Goal: Complete application form

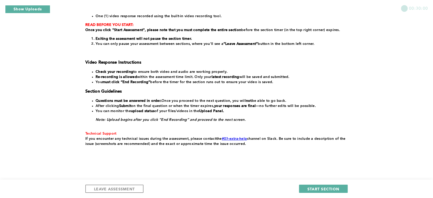
scroll to position [91, 0]
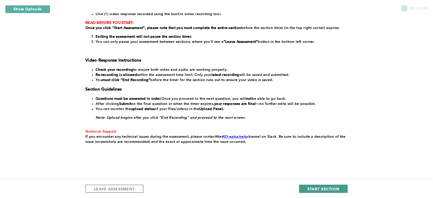
click at [319, 188] on span "START SECTION" at bounding box center [324, 188] width 32 height 5
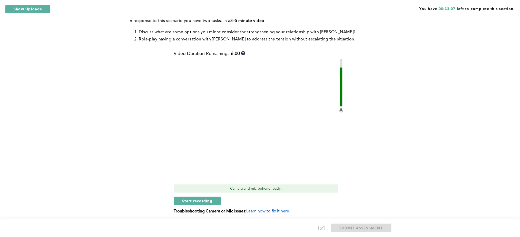
scroll to position [103, 0]
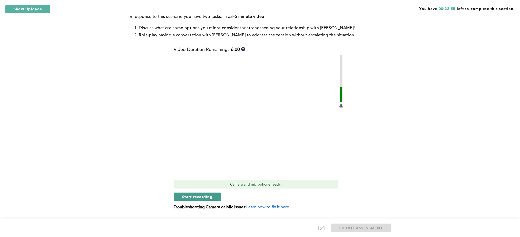
click at [198, 195] on span "Start recording" at bounding box center [197, 197] width 30 height 5
click at [201, 194] on div "Video Duration Remaining: 5:58 Camera and microphone ready. Stop recording Trou…" at bounding box center [259, 130] width 170 height 167
click at [186, 195] on span "Stop recording" at bounding box center [197, 197] width 30 height 5
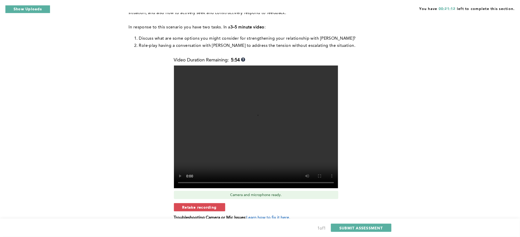
scroll to position [97, 0]
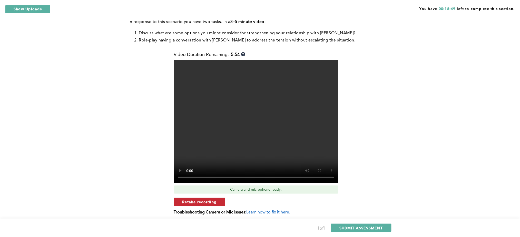
click at [206, 198] on button "Retake recording" at bounding box center [199, 202] width 51 height 8
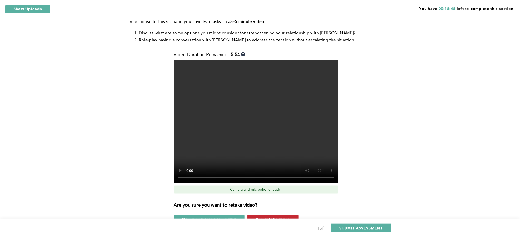
click at [270, 217] on span "Yes, retake video" at bounding box center [273, 219] width 34 height 5
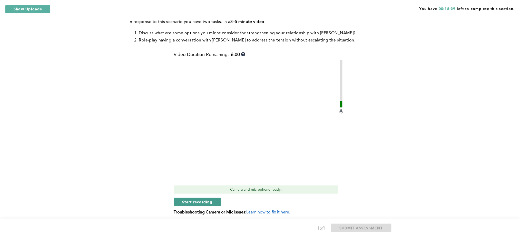
click at [208, 200] on span "Start recording" at bounding box center [197, 202] width 30 height 5
click at [190, 200] on span "Stop recording" at bounding box center [197, 202] width 30 height 5
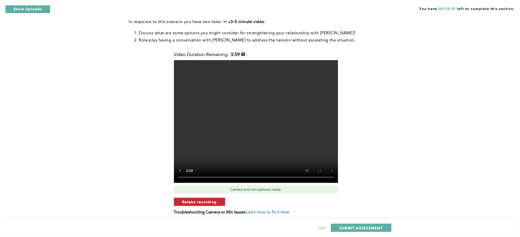
click at [194, 200] on span "Retake recording" at bounding box center [199, 202] width 34 height 5
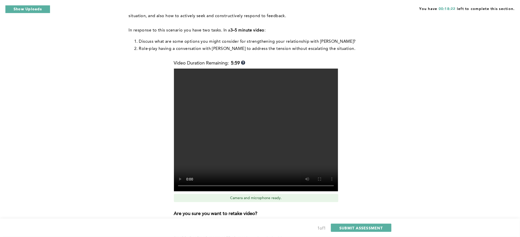
scroll to position [109, 0]
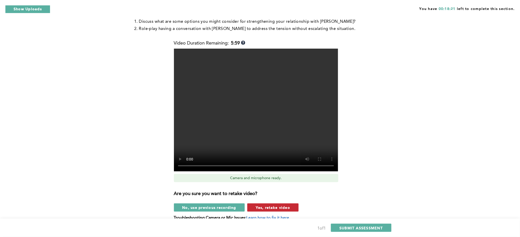
click at [262, 205] on span "Yes, retake video" at bounding box center [273, 207] width 34 height 5
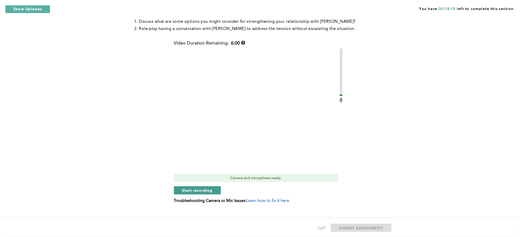
click at [206, 188] on span "Start recording" at bounding box center [197, 190] width 30 height 5
click at [197, 188] on span "Stop recording" at bounding box center [197, 190] width 30 height 5
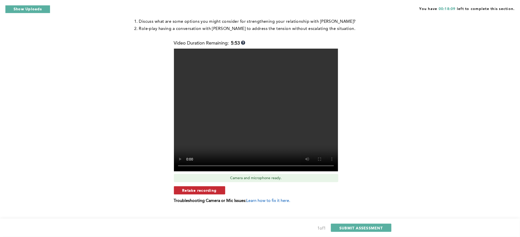
click at [198, 188] on span "Retake recording" at bounding box center [199, 190] width 34 height 5
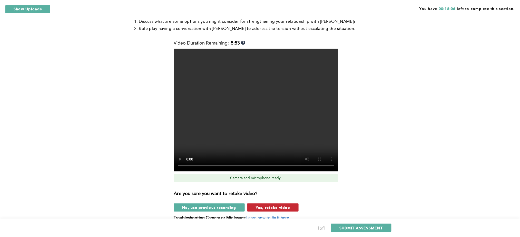
click at [261, 205] on span "Yes, retake video" at bounding box center [273, 207] width 34 height 5
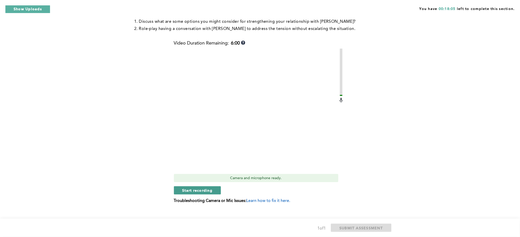
click at [198, 188] on span "Start recording" at bounding box center [197, 190] width 30 height 5
click at [188, 188] on span "Stop recording" at bounding box center [197, 190] width 30 height 5
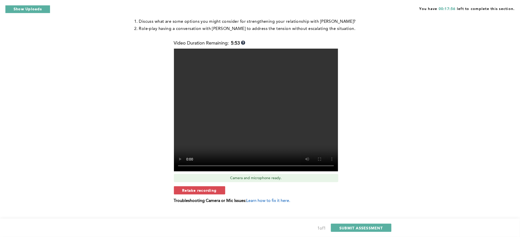
click at [200, 188] on span "Retake recording" at bounding box center [199, 190] width 34 height 5
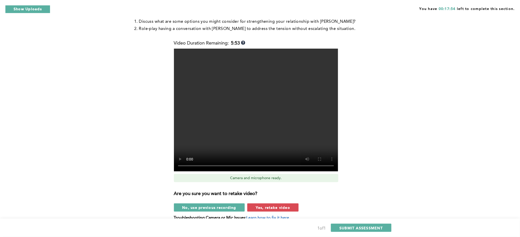
click at [266, 205] on span "Yes, retake video" at bounding box center [273, 207] width 34 height 5
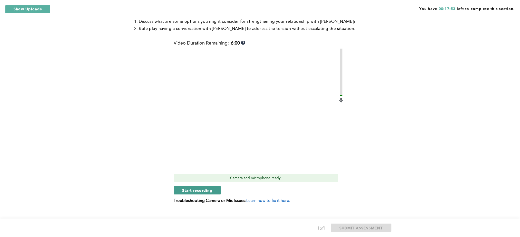
click at [191, 188] on span "Start recording" at bounding box center [197, 190] width 30 height 5
click at [192, 188] on span "Stop recording" at bounding box center [197, 190] width 30 height 5
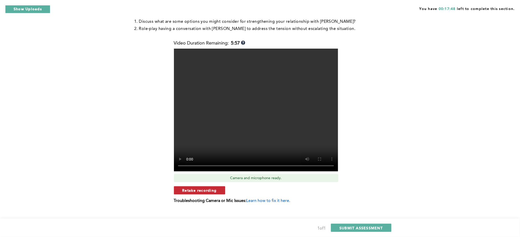
click at [196, 188] on span "Retake recording" at bounding box center [199, 190] width 34 height 5
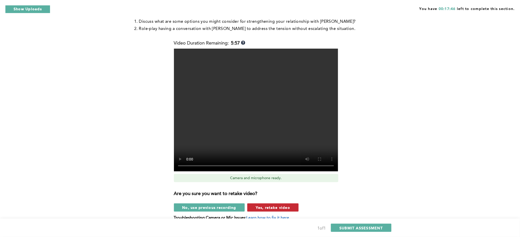
click at [267, 205] on span "Yes, retake video" at bounding box center [273, 207] width 34 height 5
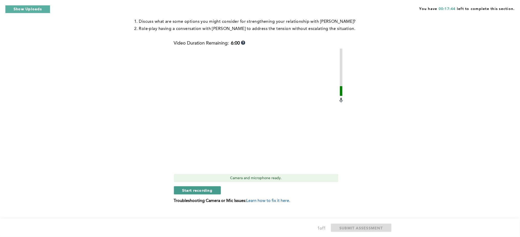
click at [201, 188] on span "Start recording" at bounding box center [197, 190] width 30 height 5
click at [199, 188] on span "Stop recording" at bounding box center [197, 190] width 30 height 5
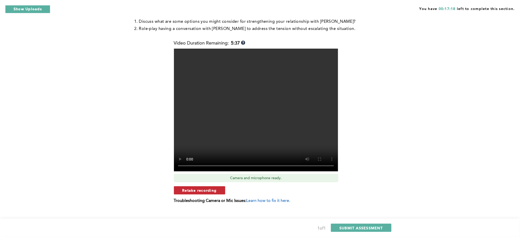
click at [207, 188] on span "Retake recording" at bounding box center [199, 190] width 34 height 5
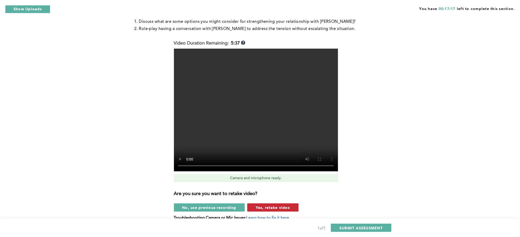
click at [257, 205] on span "Yes, retake video" at bounding box center [273, 207] width 34 height 5
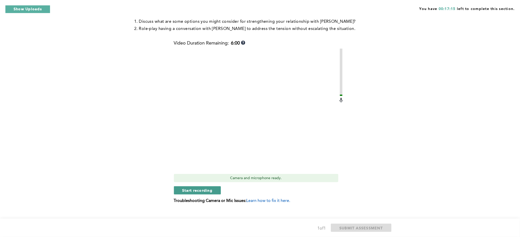
click at [203, 188] on span "Start recording" at bounding box center [197, 190] width 30 height 5
click at [185, 187] on button "Stop recording" at bounding box center [197, 191] width 47 height 8
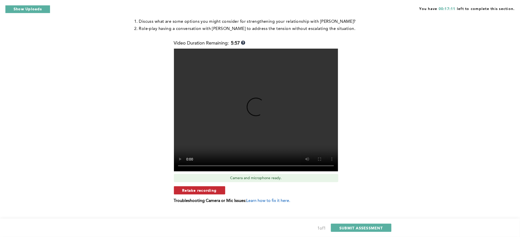
click at [201, 188] on span "Retake recording" at bounding box center [199, 190] width 34 height 5
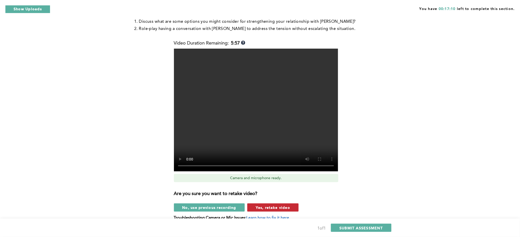
click at [267, 205] on span "Yes, retake video" at bounding box center [273, 207] width 34 height 5
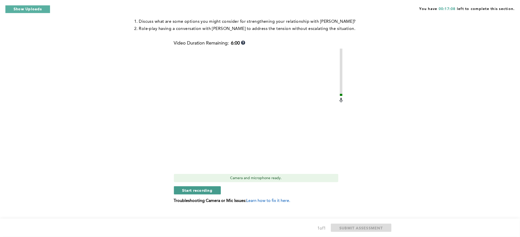
click at [194, 188] on span "Start recording" at bounding box center [197, 190] width 30 height 5
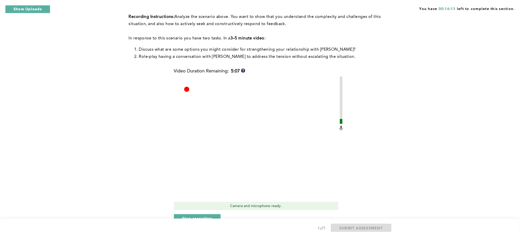
scroll to position [91, 0]
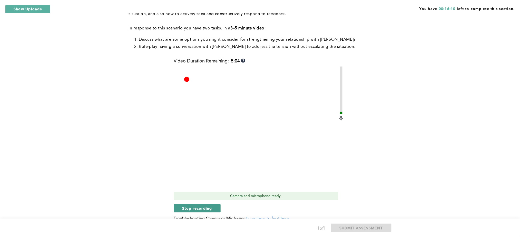
click at [183, 206] on span "Stop recording" at bounding box center [197, 208] width 30 height 5
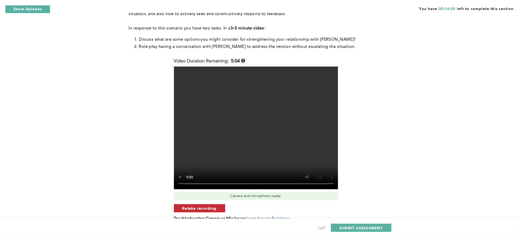
click at [203, 206] on span "Retake recording" at bounding box center [199, 208] width 34 height 5
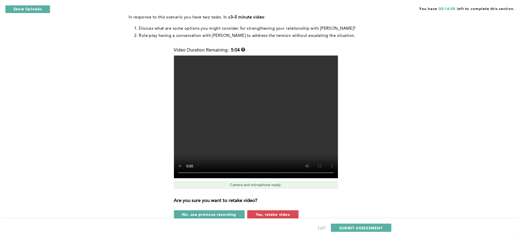
scroll to position [126, 0]
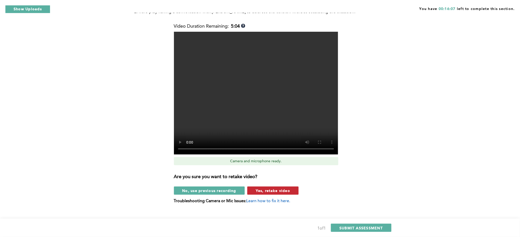
click at [262, 188] on span "Yes, retake video" at bounding box center [273, 190] width 34 height 5
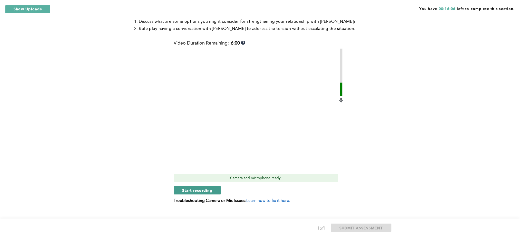
click at [206, 188] on span "Start recording" at bounding box center [197, 190] width 30 height 5
click at [204, 187] on button "Stop recording" at bounding box center [197, 191] width 47 height 8
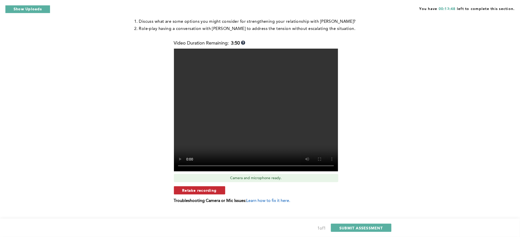
click at [201, 188] on span "Retake recording" at bounding box center [199, 190] width 34 height 5
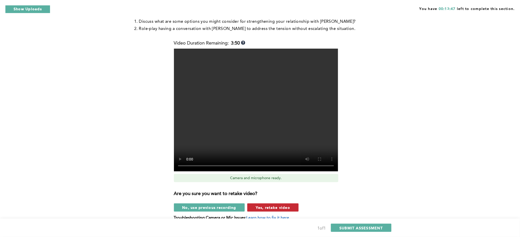
click at [264, 205] on span "Yes, retake video" at bounding box center [273, 207] width 34 height 5
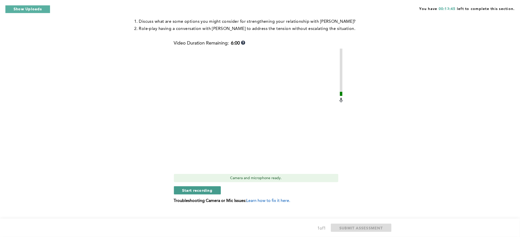
click at [194, 188] on span "Start recording" at bounding box center [197, 190] width 30 height 5
click at [199, 188] on span "Stop recording" at bounding box center [197, 190] width 30 height 5
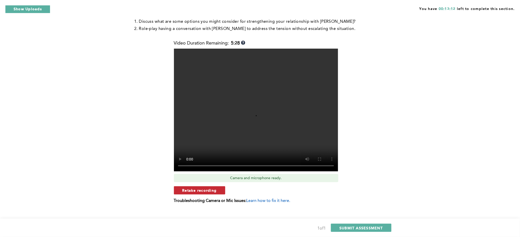
click at [205, 188] on span "Retake recording" at bounding box center [199, 190] width 34 height 5
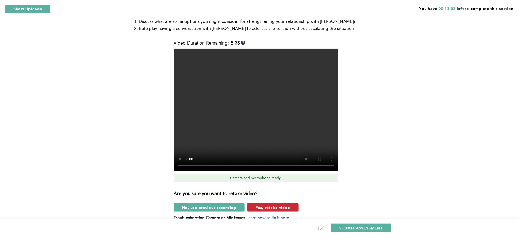
click at [272, 205] on span "Yes, retake video" at bounding box center [273, 207] width 34 height 5
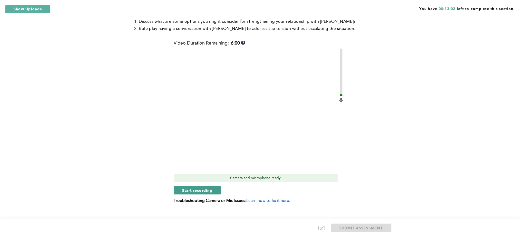
click at [198, 188] on span "Start recording" at bounding box center [197, 190] width 30 height 5
click at [189, 188] on span "Stop recording" at bounding box center [197, 190] width 30 height 5
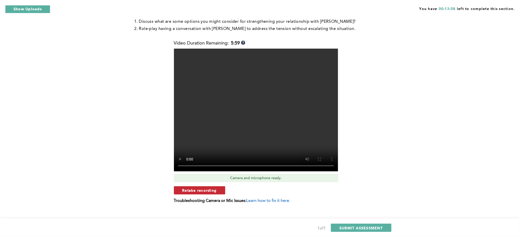
click at [194, 187] on button "Retake recording" at bounding box center [199, 191] width 51 height 8
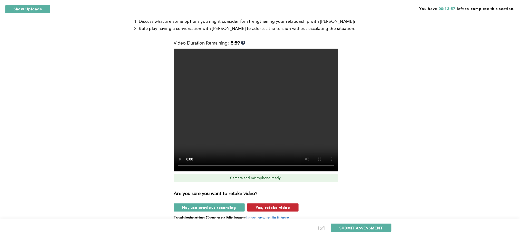
click at [277, 205] on span "Yes, retake video" at bounding box center [273, 207] width 34 height 5
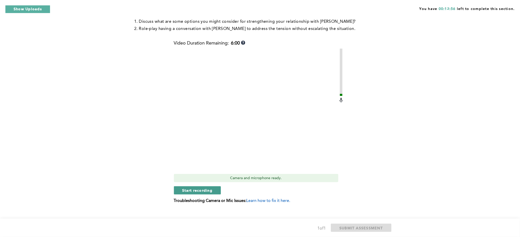
click at [196, 188] on span "Start recording" at bounding box center [197, 190] width 30 height 5
click at [193, 188] on span "Stop recording" at bounding box center [197, 190] width 30 height 5
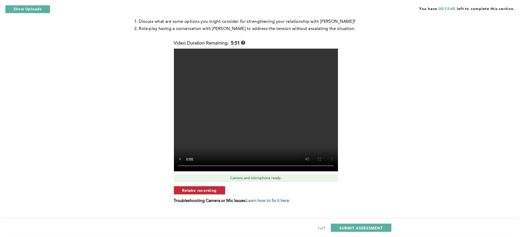
click at [200, 188] on span "Retake recording" at bounding box center [199, 190] width 34 height 5
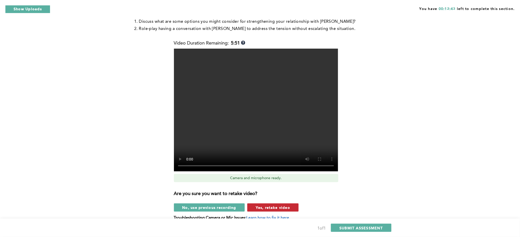
click at [270, 205] on span "Yes, retake video" at bounding box center [273, 207] width 34 height 5
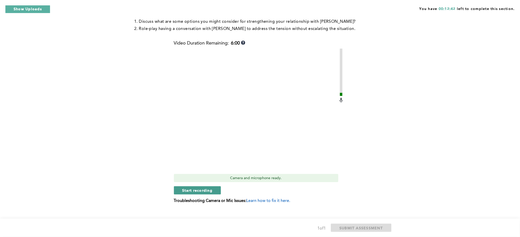
click at [195, 188] on span "Start recording" at bounding box center [197, 190] width 30 height 5
click at [197, 178] on div "Video Duration Remaining: 5:56 Camera and microphone ready. Stop recording Trou…" at bounding box center [259, 124] width 170 height 167
click at [197, 188] on span "Stop recording" at bounding box center [197, 190] width 30 height 5
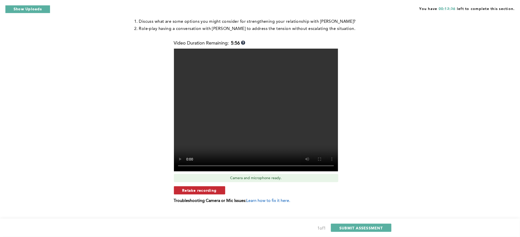
click at [183, 188] on span "Retake recording" at bounding box center [199, 190] width 34 height 5
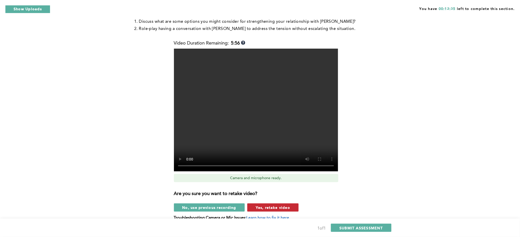
click at [260, 205] on span "Yes, retake video" at bounding box center [273, 207] width 34 height 5
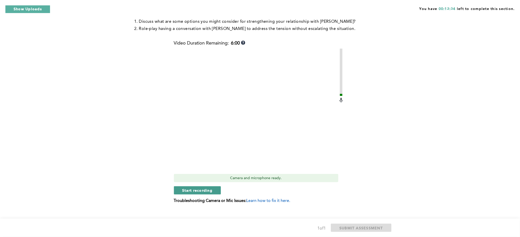
click at [185, 188] on span "Start recording" at bounding box center [197, 190] width 30 height 5
click at [199, 188] on span "Stop recording" at bounding box center [197, 190] width 30 height 5
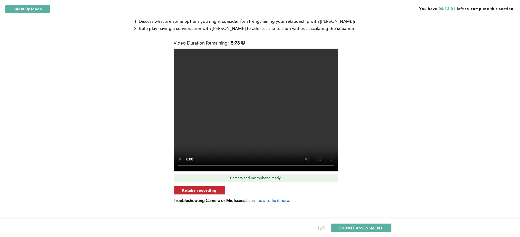
click at [207, 187] on button "Retake recording" at bounding box center [199, 191] width 51 height 8
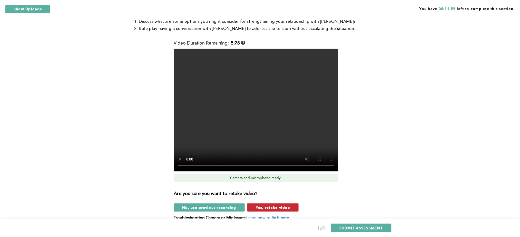
click at [265, 205] on span "Yes, retake video" at bounding box center [273, 207] width 34 height 5
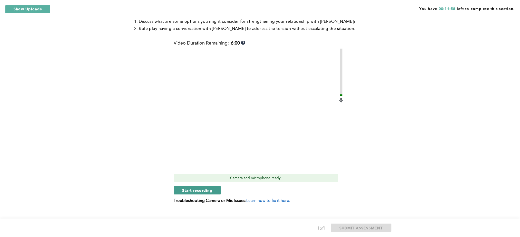
click at [207, 188] on span "Start recording" at bounding box center [197, 190] width 30 height 5
click at [202, 188] on span "Stop recording" at bounding box center [197, 190] width 30 height 5
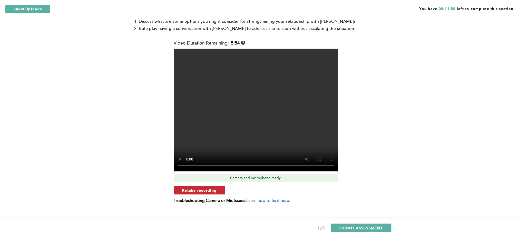
click at [206, 188] on span "Retake recording" at bounding box center [199, 190] width 34 height 5
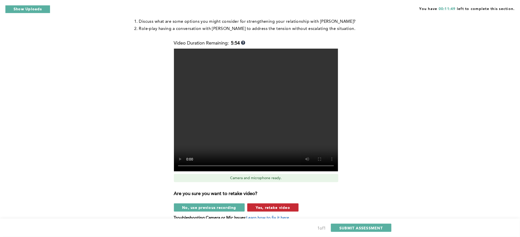
click at [259, 205] on span "Yes, retake video" at bounding box center [273, 207] width 34 height 5
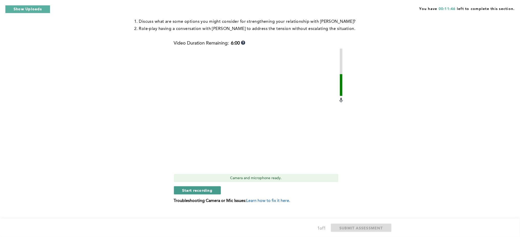
click at [188, 188] on span "Start recording" at bounding box center [197, 190] width 30 height 5
click at [193, 188] on span "Stop recording" at bounding box center [197, 190] width 30 height 5
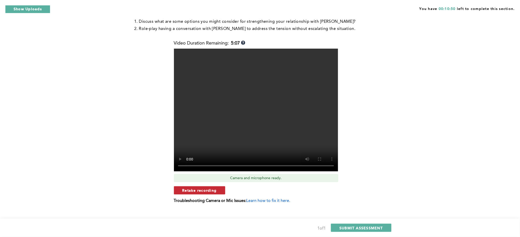
click at [196, 188] on span "Retake recording" at bounding box center [199, 190] width 34 height 5
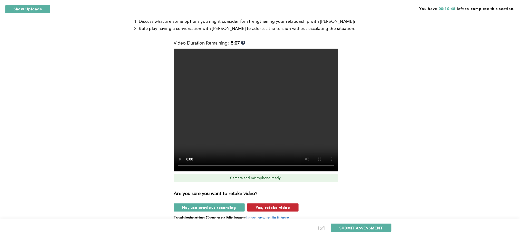
click at [261, 205] on span "Yes, retake video" at bounding box center [273, 207] width 34 height 5
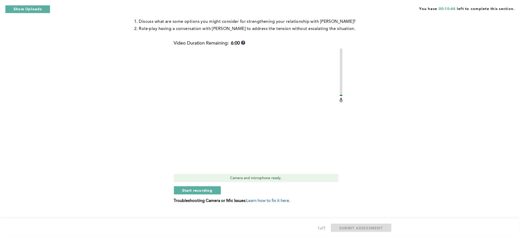
click at [198, 189] on div "Video Duration Remaining: 6:00 Camera and microphone ready. Start recording Tro…" at bounding box center [259, 124] width 170 height 167
click at [201, 188] on span "Start recording" at bounding box center [197, 190] width 30 height 5
click at [208, 188] on span "Stop recording" at bounding box center [197, 190] width 30 height 5
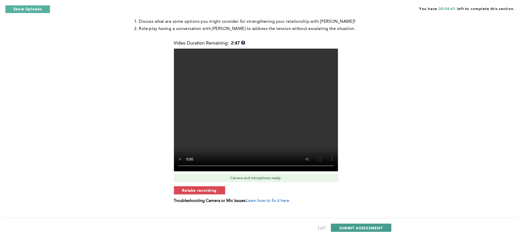
click at [353, 229] on span "SUBMIT ASSESSMENT" at bounding box center [360, 228] width 43 height 5
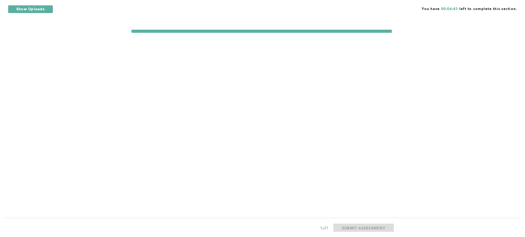
scroll to position [0, 0]
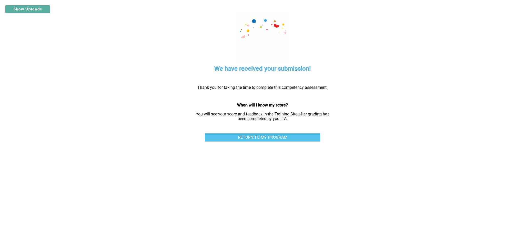
click at [256, 138] on link "RETURN TO MY PROGRAM" at bounding box center [262, 138] width 115 height 8
click at [33, 9] on button "Show Uploads" at bounding box center [27, 9] width 45 height 8
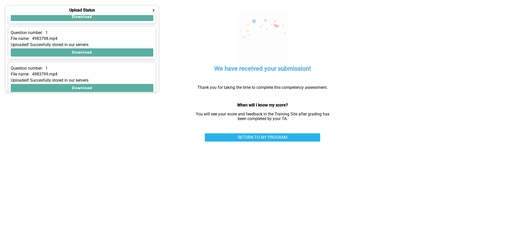
scroll to position [102, 0]
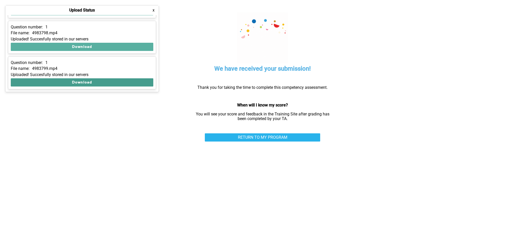
click at [80, 81] on button "Download" at bounding box center [82, 82] width 143 height 8
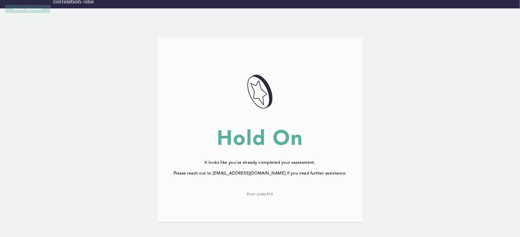
scroll to position [6, 0]
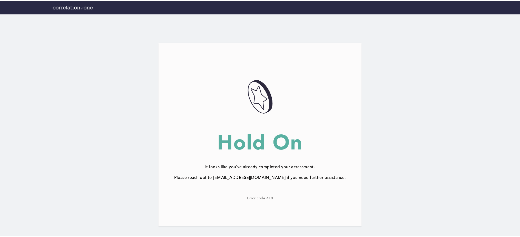
scroll to position [3, 0]
